Goal: Information Seeking & Learning: Learn about a topic

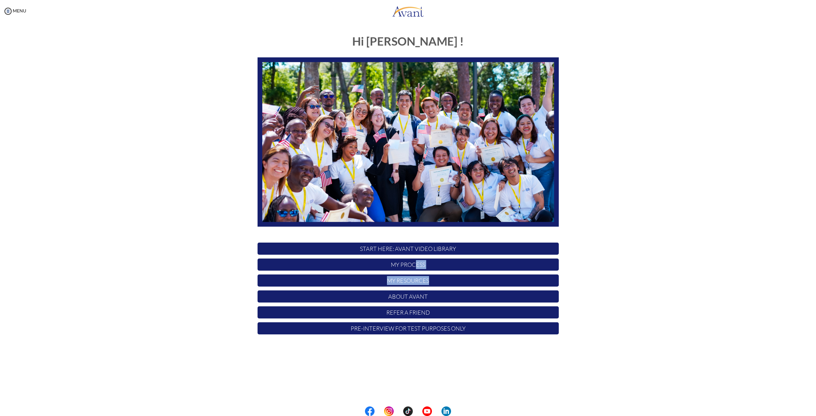
drag, startPoint x: 416, startPoint y: 264, endPoint x: 616, endPoint y: 277, distance: 200.3
click at [620, 278] on div "Hi [PERSON_NAME] ! START HERE: Avant Video Library My Process My Resources Abou…" at bounding box center [407, 199] width 803 height 341
click at [414, 279] on p "My Resources" at bounding box center [408, 280] width 301 height 12
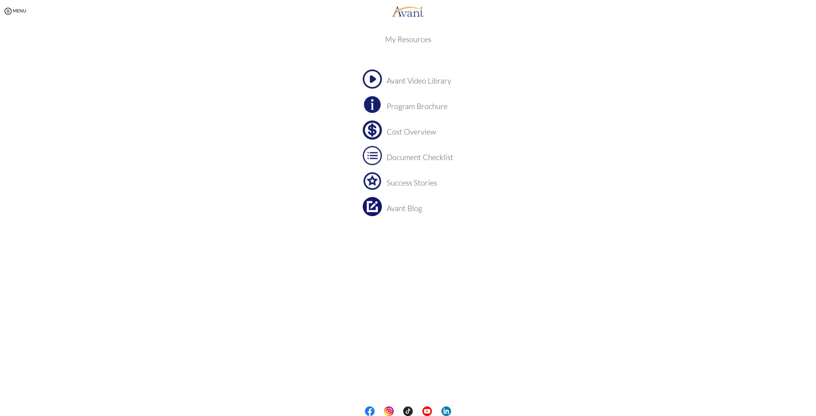
click at [418, 107] on h3 "Program Brochure" at bounding box center [420, 106] width 67 height 8
drag, startPoint x: 395, startPoint y: 132, endPoint x: 369, endPoint y: 128, distance: 26.1
click at [369, 128] on img at bounding box center [372, 129] width 19 height 19
click at [416, 161] on h3 "Document Checklist" at bounding box center [420, 157] width 67 height 8
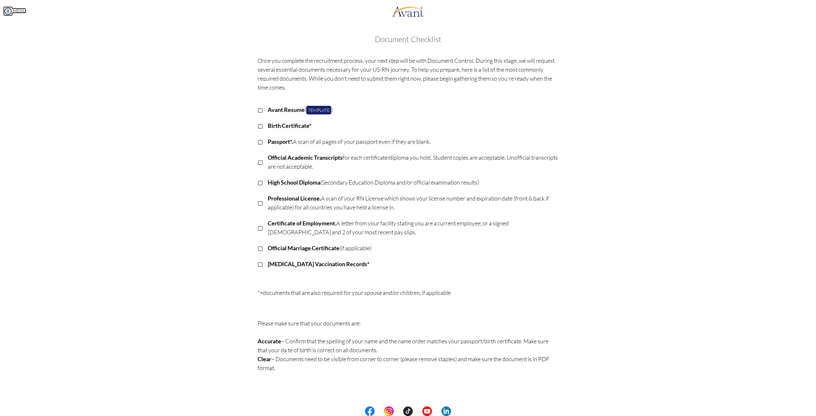
click at [6, 12] on img at bounding box center [8, 11] width 10 height 10
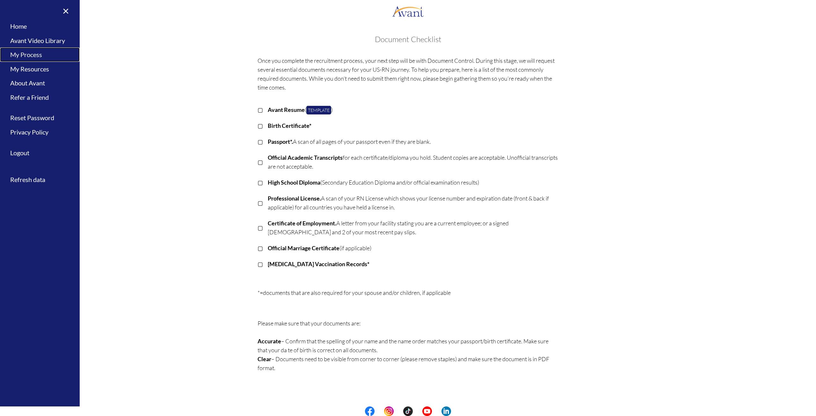
click at [32, 58] on link "My Process" at bounding box center [40, 54] width 80 height 14
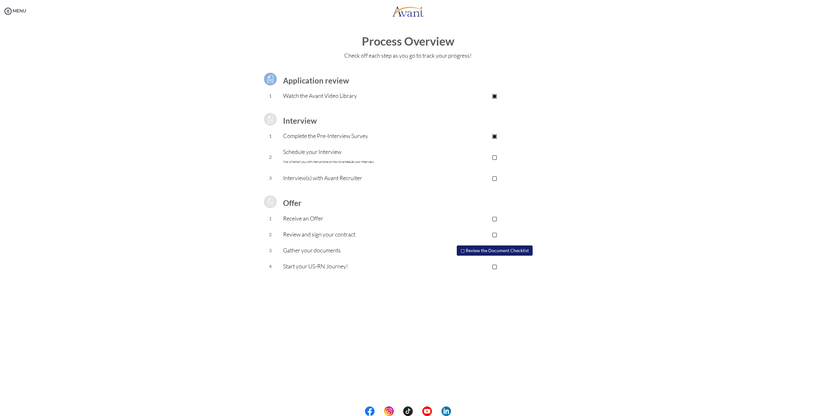
click at [495, 157] on p "▢" at bounding box center [495, 156] width 128 height 9
click at [8, 13] on img at bounding box center [8, 11] width 10 height 10
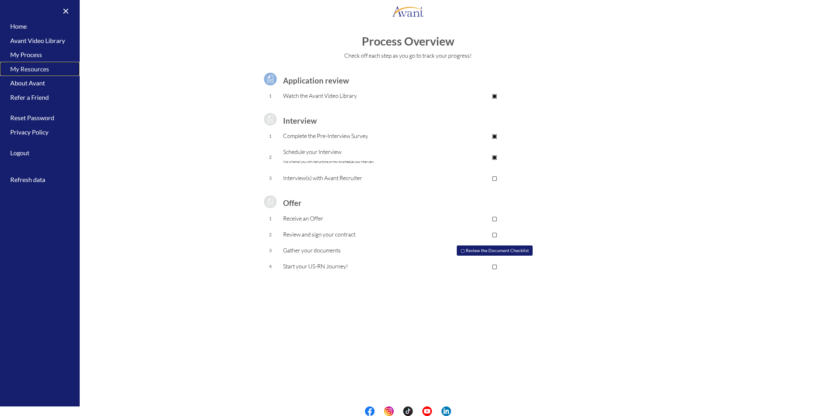
click at [33, 67] on link "My Resources" at bounding box center [40, 69] width 80 height 14
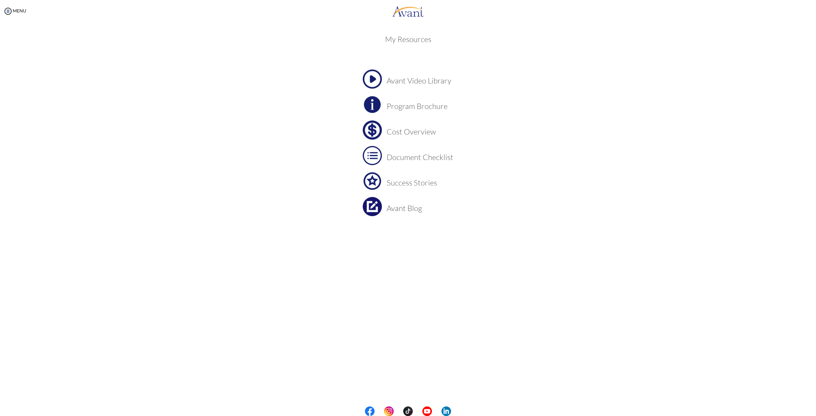
click at [403, 130] on h3 "Cost Overview" at bounding box center [420, 132] width 67 height 8
click at [401, 212] on h3 "Avant Blog" at bounding box center [420, 208] width 67 height 8
click at [404, 132] on h3 "Cost Overview" at bounding box center [420, 132] width 67 height 8
click at [401, 128] on h3 "Cost Overview" at bounding box center [420, 132] width 67 height 8
click at [393, 130] on h3 "Cost Overview" at bounding box center [420, 132] width 67 height 8
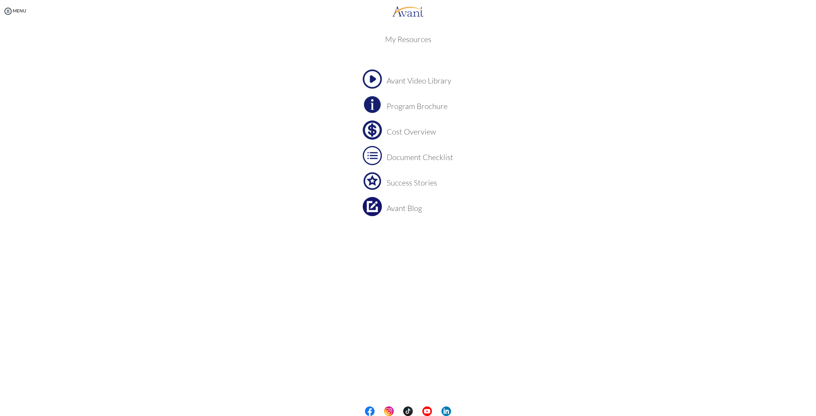
click at [421, 131] on h3 "Cost Overview" at bounding box center [420, 132] width 67 height 8
click at [411, 78] on h3 "Avant Video Library" at bounding box center [420, 81] width 67 height 8
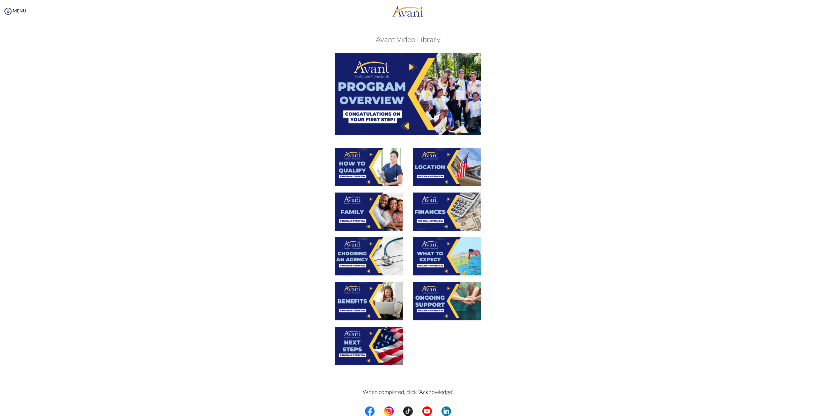
click at [361, 167] on img at bounding box center [369, 167] width 68 height 38
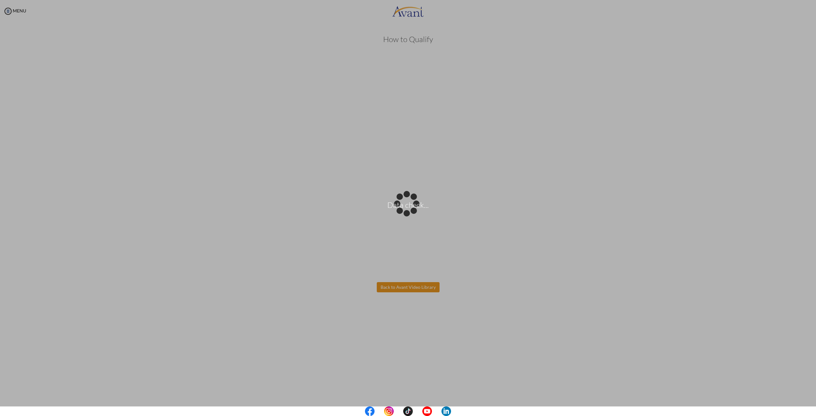
click at [401, 286] on body "Data check... Maintenance break. Please come back in 2 hours. MENU My Status Wh…" at bounding box center [408, 208] width 816 height 416
click at [402, 280] on body "Data check... Maintenance break. Please come back in 2 hours. MENU My Status Wh…" at bounding box center [408, 208] width 816 height 416
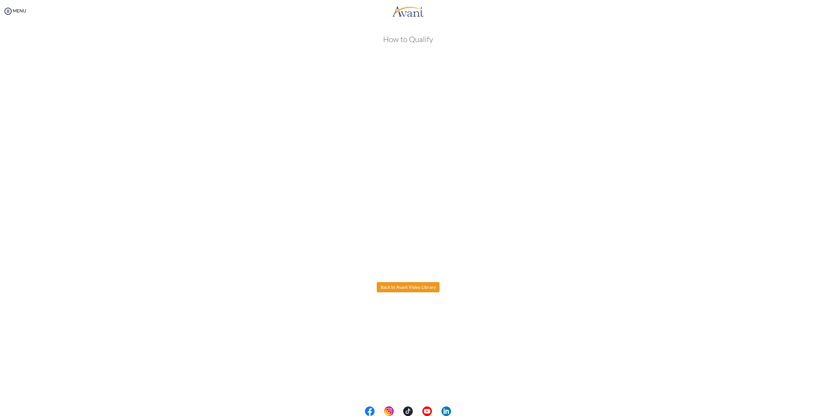
click at [403, 284] on button "Back to Avant Video Library" at bounding box center [408, 287] width 63 height 10
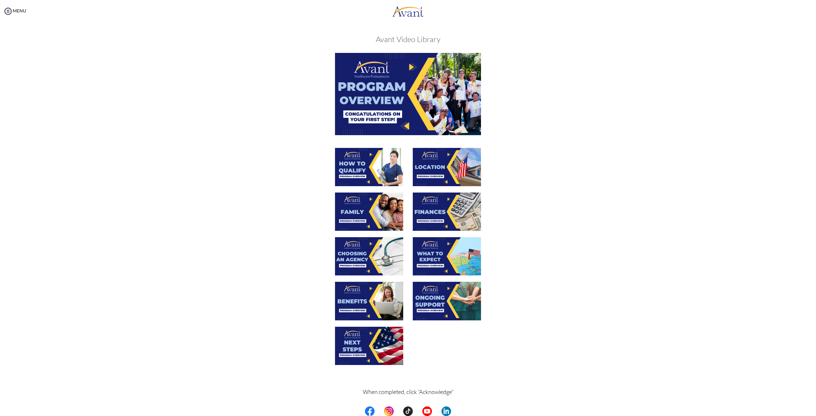
click at [361, 162] on img at bounding box center [369, 167] width 68 height 38
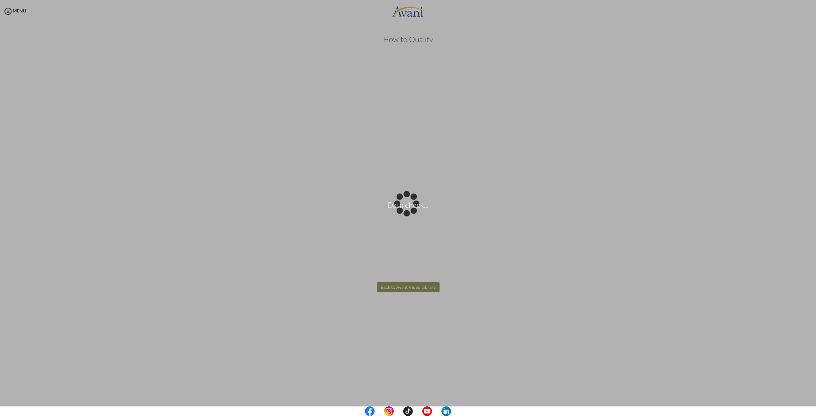
click at [408, 283] on body "Data check... Maintenance break. Please come back in 2 hours. MENU My Status Wh…" at bounding box center [408, 208] width 816 height 416
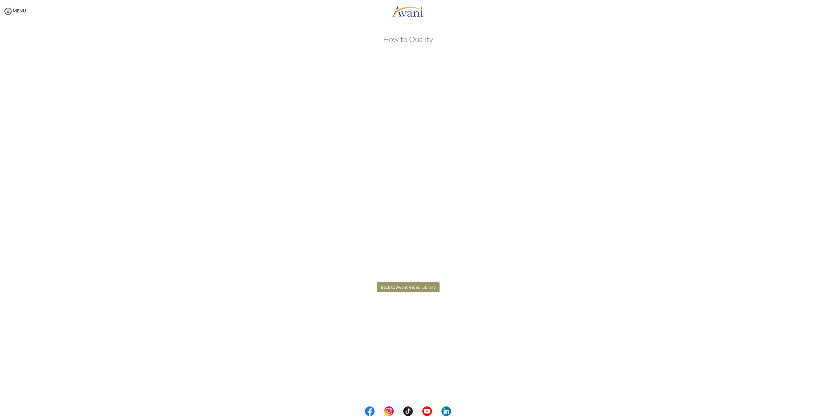
click at [406, 289] on button "Back to Avant Video Library" at bounding box center [408, 287] width 63 height 10
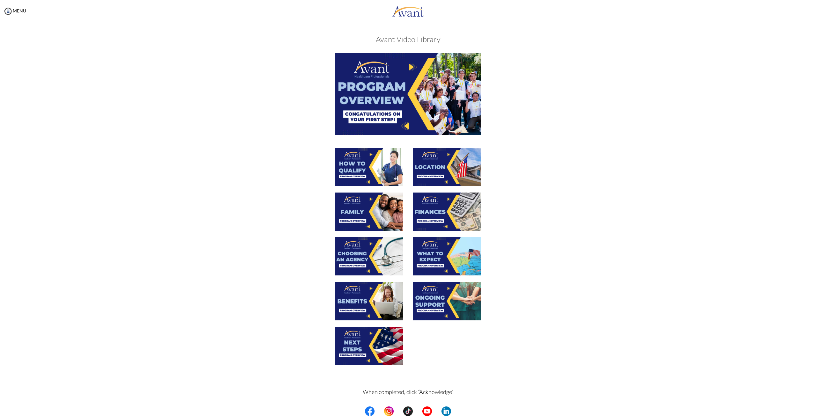
click at [450, 168] on img at bounding box center [447, 167] width 68 height 38
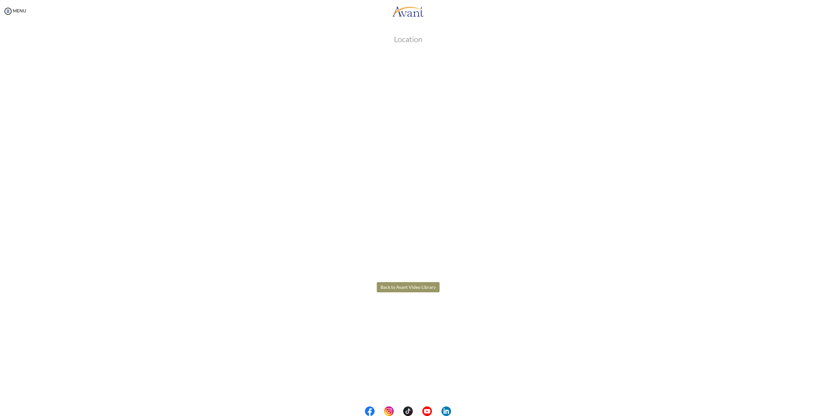
click at [399, 288] on body "Maintenance break. Please come back in 2 hours. MENU My Status What is the next…" at bounding box center [408, 208] width 816 height 416
click at [416, 289] on button "Back to Avant Video Library" at bounding box center [408, 287] width 63 height 10
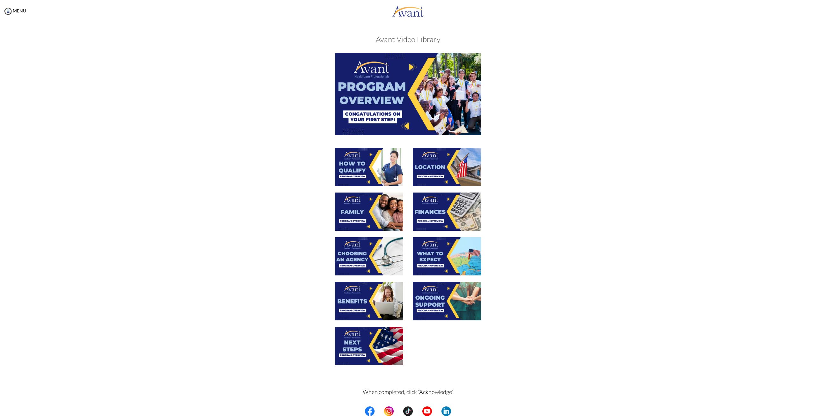
click at [452, 208] on img at bounding box center [447, 212] width 68 height 38
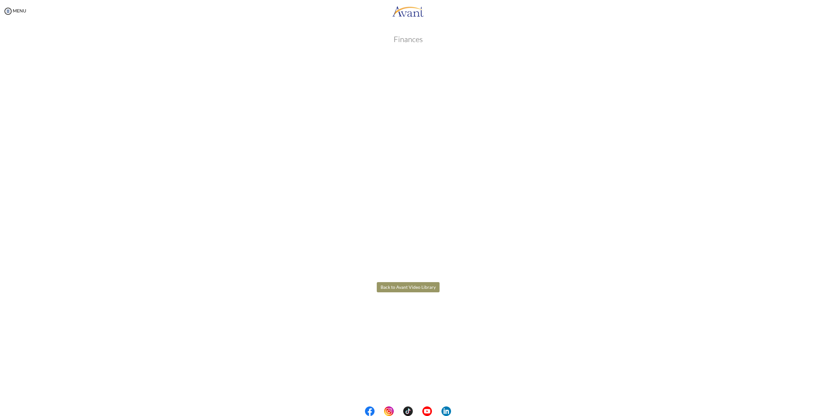
click at [514, 302] on body "Maintenance break. Please come back in 2 hours. MENU My Status What is the next…" at bounding box center [408, 208] width 816 height 416
click at [415, 287] on button "Back to Avant Video Library" at bounding box center [408, 287] width 63 height 10
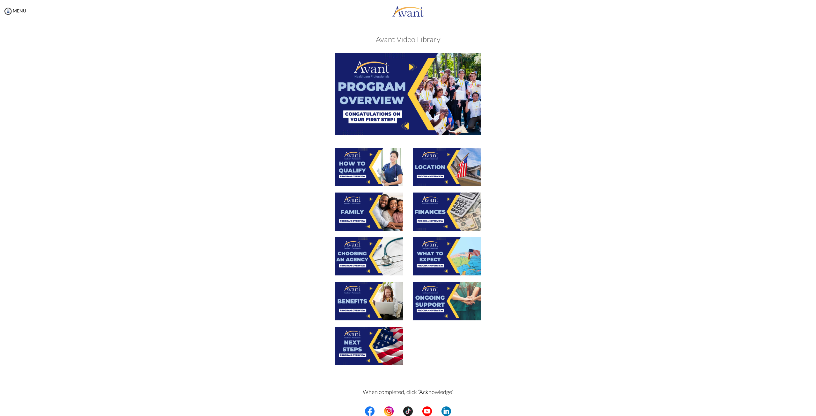
click at [379, 253] on img at bounding box center [369, 256] width 68 height 38
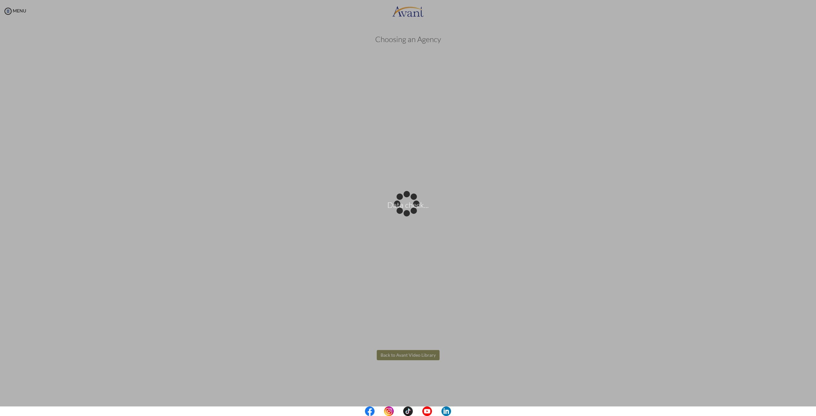
click at [413, 356] on body "Data check... Maintenance break. Please come back in 2 hours. MENU My Status Wh…" at bounding box center [408, 208] width 816 height 416
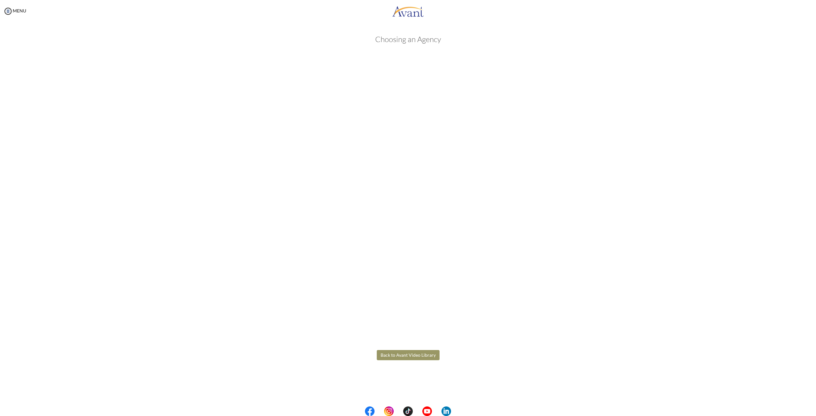
click at [429, 352] on button "Back to Avant Video Library" at bounding box center [408, 355] width 63 height 10
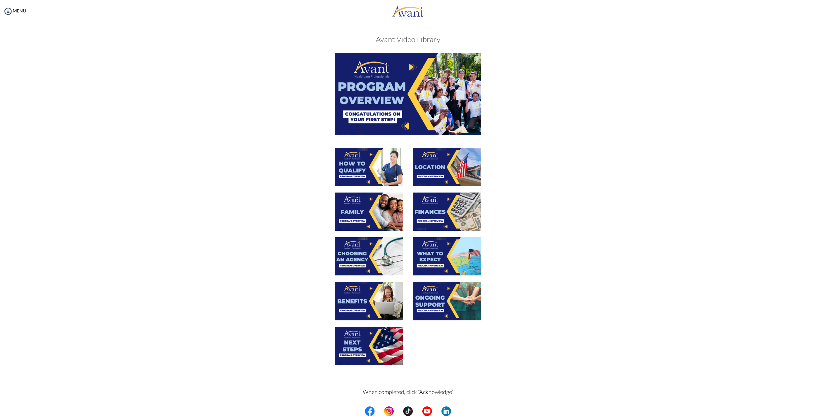
click at [457, 260] on img at bounding box center [447, 256] width 68 height 38
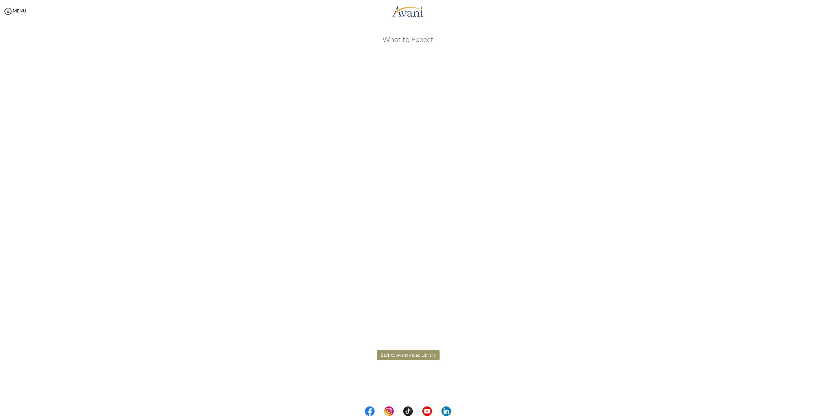
click at [407, 356] on body "Maintenance break. Please come back in 2 hours. MENU My Status What is the next…" at bounding box center [408, 208] width 816 height 416
click at [418, 360] on button "Back to Avant Video Library" at bounding box center [408, 355] width 63 height 10
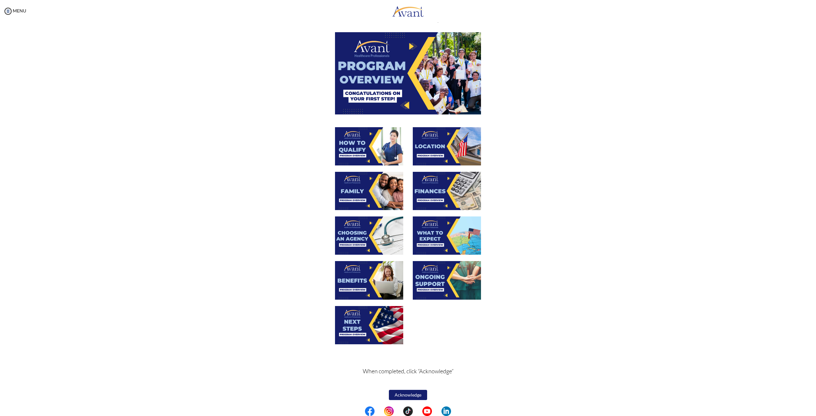
scroll to position [22, 0]
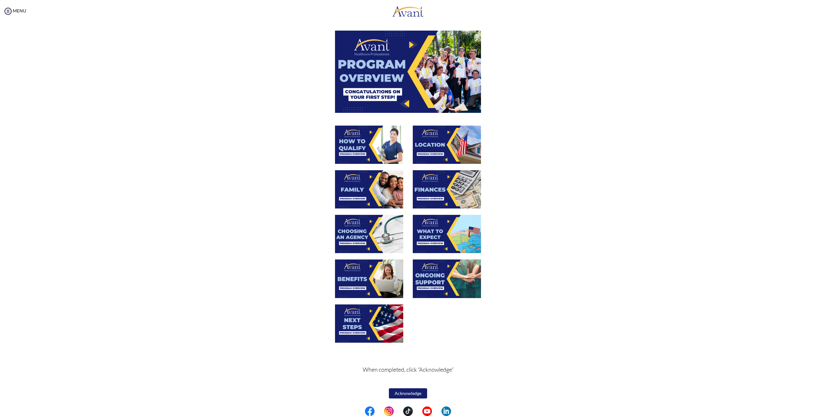
click at [367, 275] on img at bounding box center [369, 278] width 68 height 38
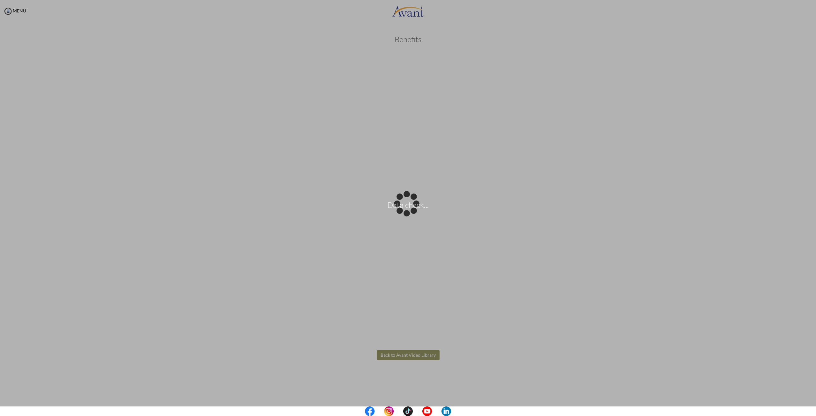
click at [416, 356] on body "Data check... Maintenance break. Please come back in 2 hours. MENU My Status Wh…" at bounding box center [408, 208] width 816 height 416
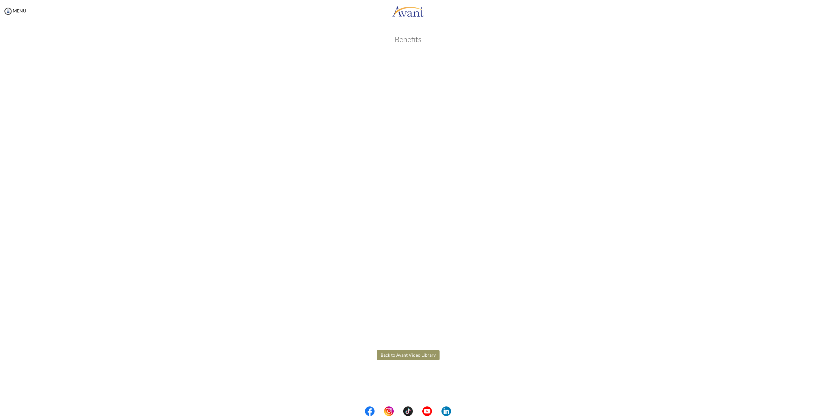
click at [419, 360] on button "Back to Avant Video Library" at bounding box center [408, 355] width 63 height 10
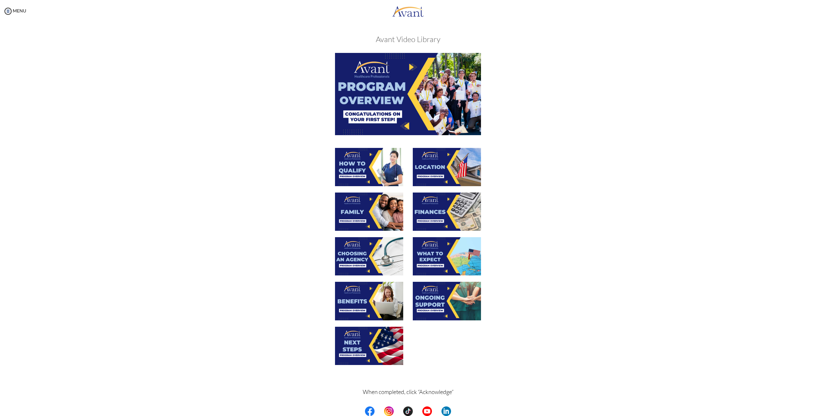
click at [448, 297] on img at bounding box center [447, 301] width 68 height 38
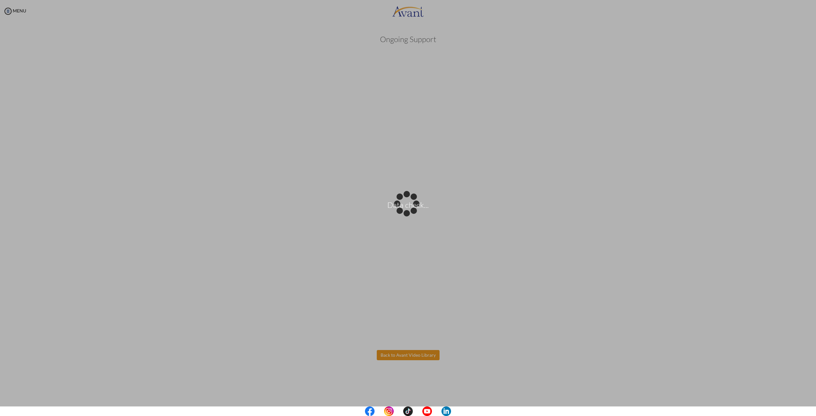
click at [423, 353] on body "Data check... Maintenance break. Please come back in 2 hours. MENU My Status Wh…" at bounding box center [408, 208] width 816 height 416
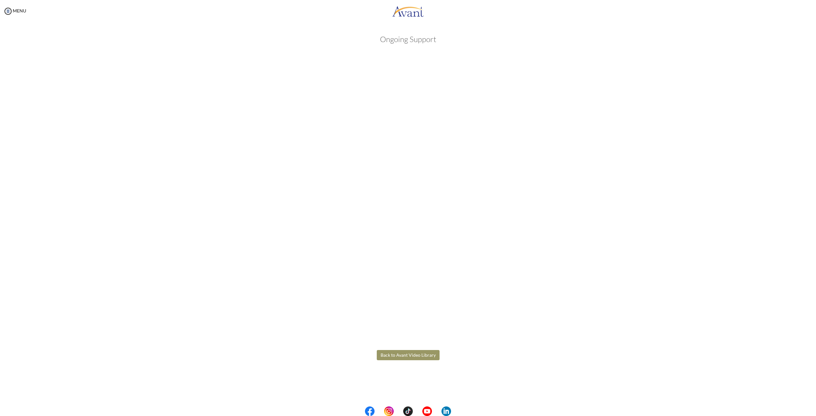
click at [411, 352] on button "Back to Avant Video Library" at bounding box center [408, 355] width 63 height 10
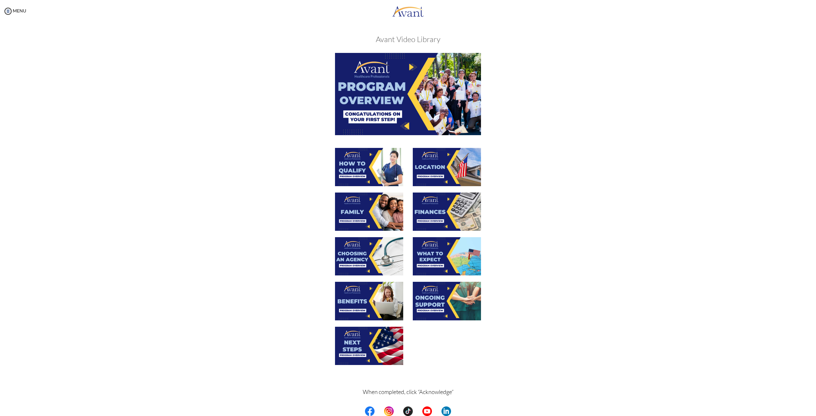
click at [373, 337] on img at bounding box center [369, 346] width 68 height 38
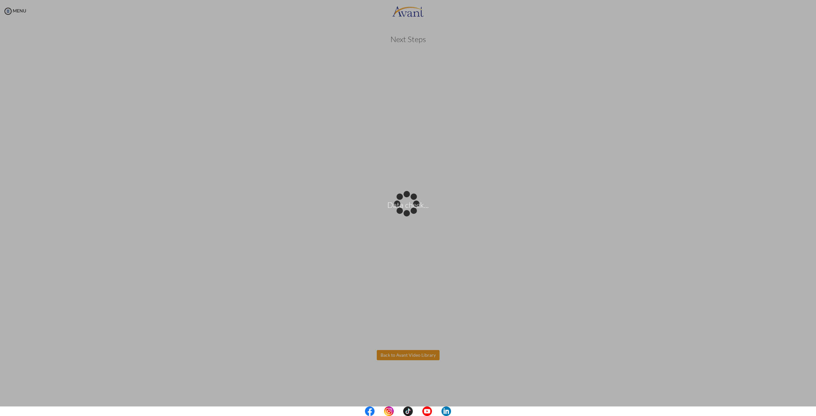
click at [418, 358] on body "Data check... Maintenance break. Please come back in 2 hours. MENU My Status Wh…" at bounding box center [408, 208] width 816 height 416
